Goal: Task Accomplishment & Management: Manage account settings

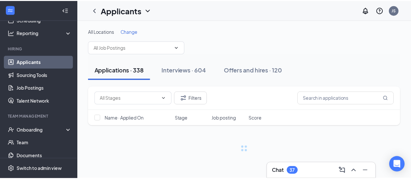
scroll to position [41, 0]
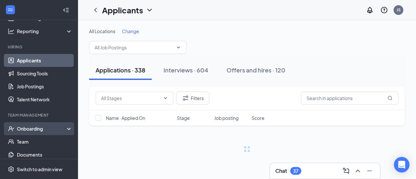
click at [30, 131] on div "Onboarding" at bounding box center [42, 128] width 50 height 6
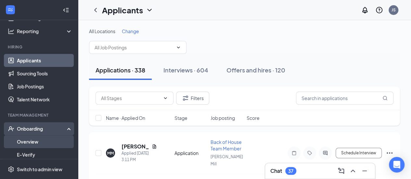
click at [32, 141] on link "Overview" at bounding box center [45, 141] width 56 height 13
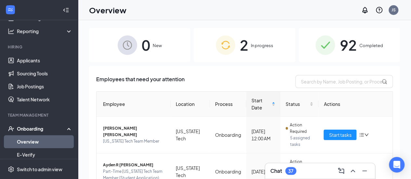
click at [236, 48] on div "2 In progress" at bounding box center [244, 45] width 101 height 34
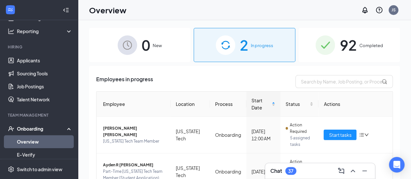
scroll to position [33, 0]
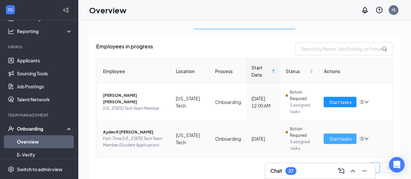
click at [329, 139] on span "Start tasks" at bounding box center [340, 138] width 22 height 7
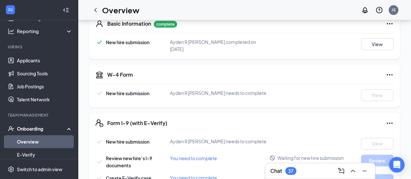
scroll to position [110, 0]
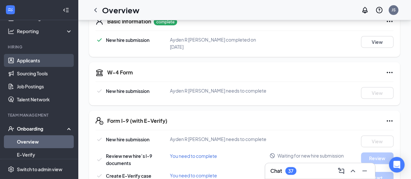
click at [32, 60] on link "Applicants" at bounding box center [45, 60] width 56 height 13
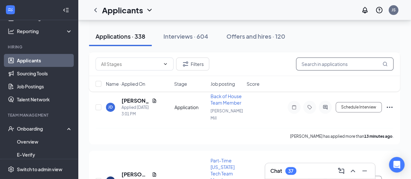
click at [357, 61] on input "text" at bounding box center [344, 64] width 97 height 13
